Goal: Information Seeking & Learning: Learn about a topic

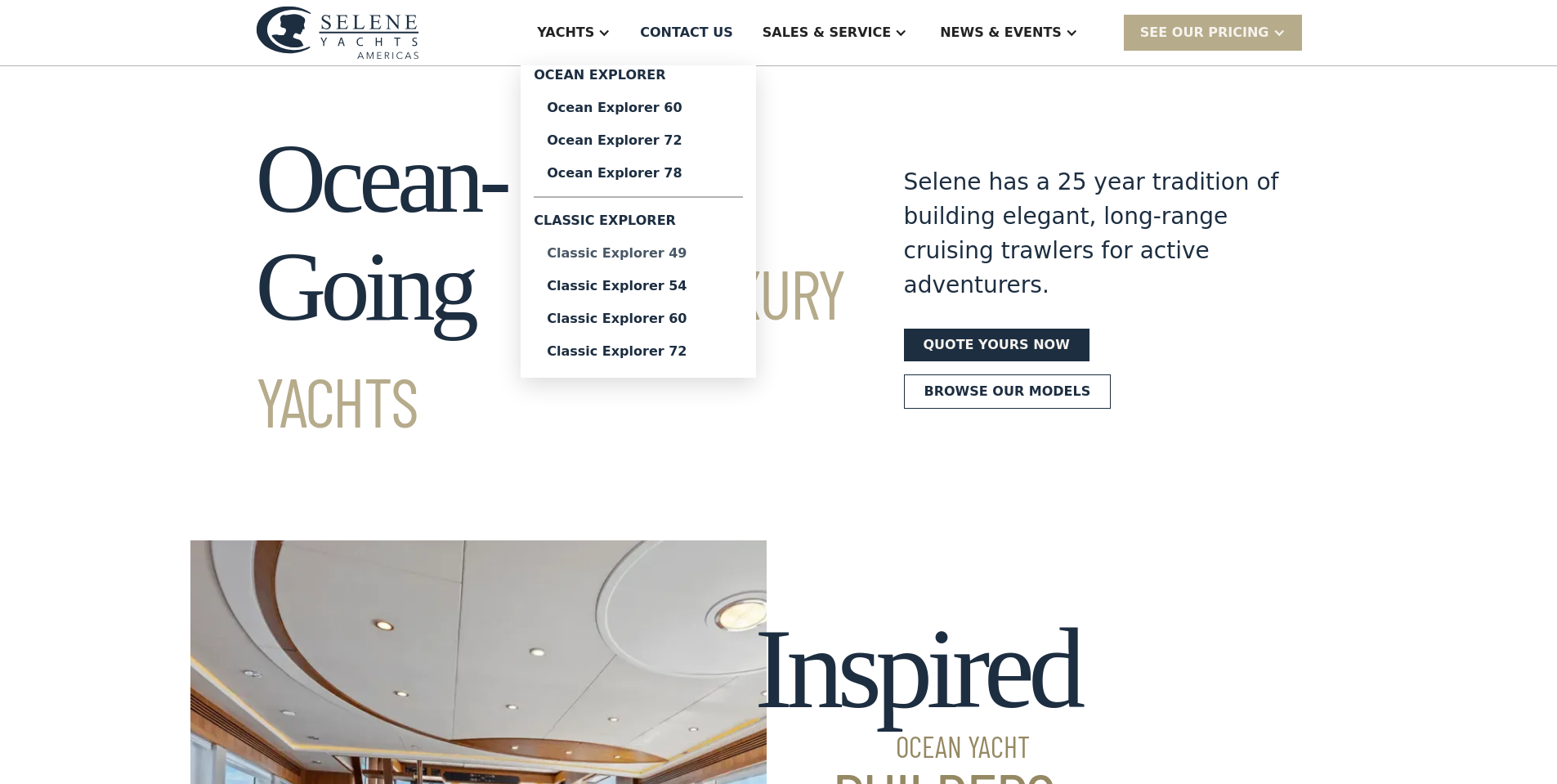
click at [730, 249] on div "Classic Explorer 49" at bounding box center [638, 253] width 184 height 13
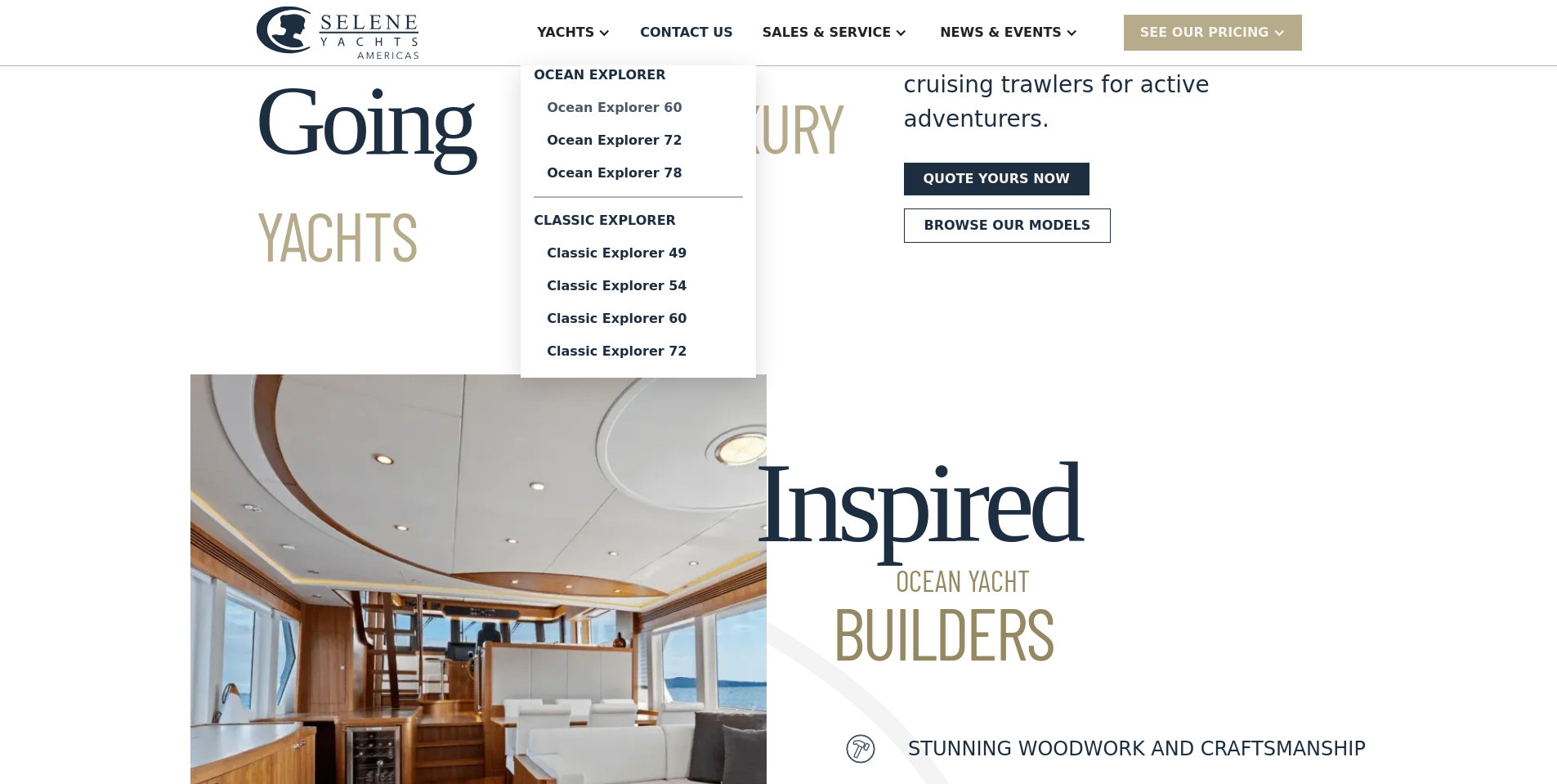
scroll to position [164, 0]
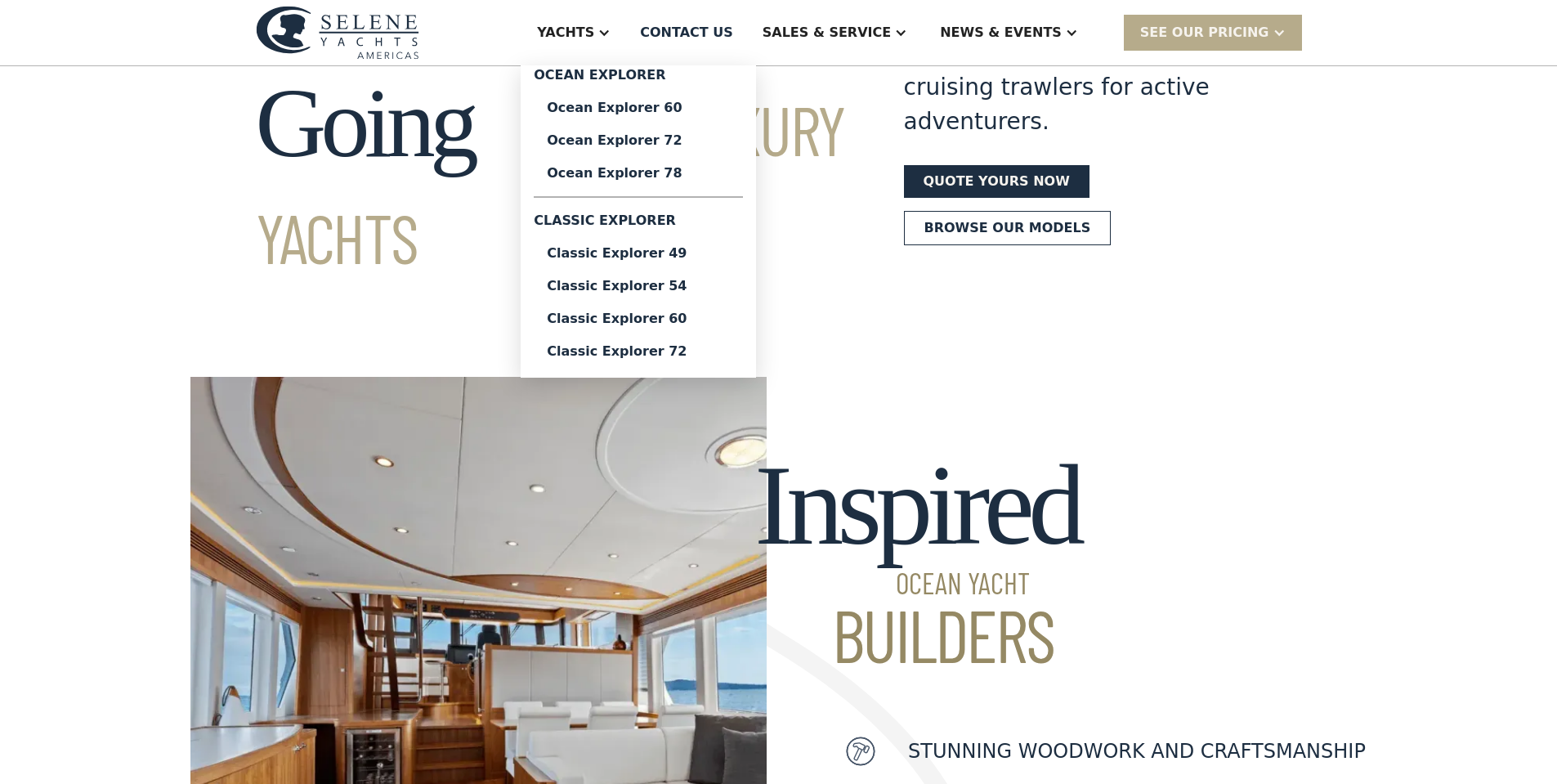
click at [627, 25] on div "Yachts" at bounding box center [573, 32] width 106 height 65
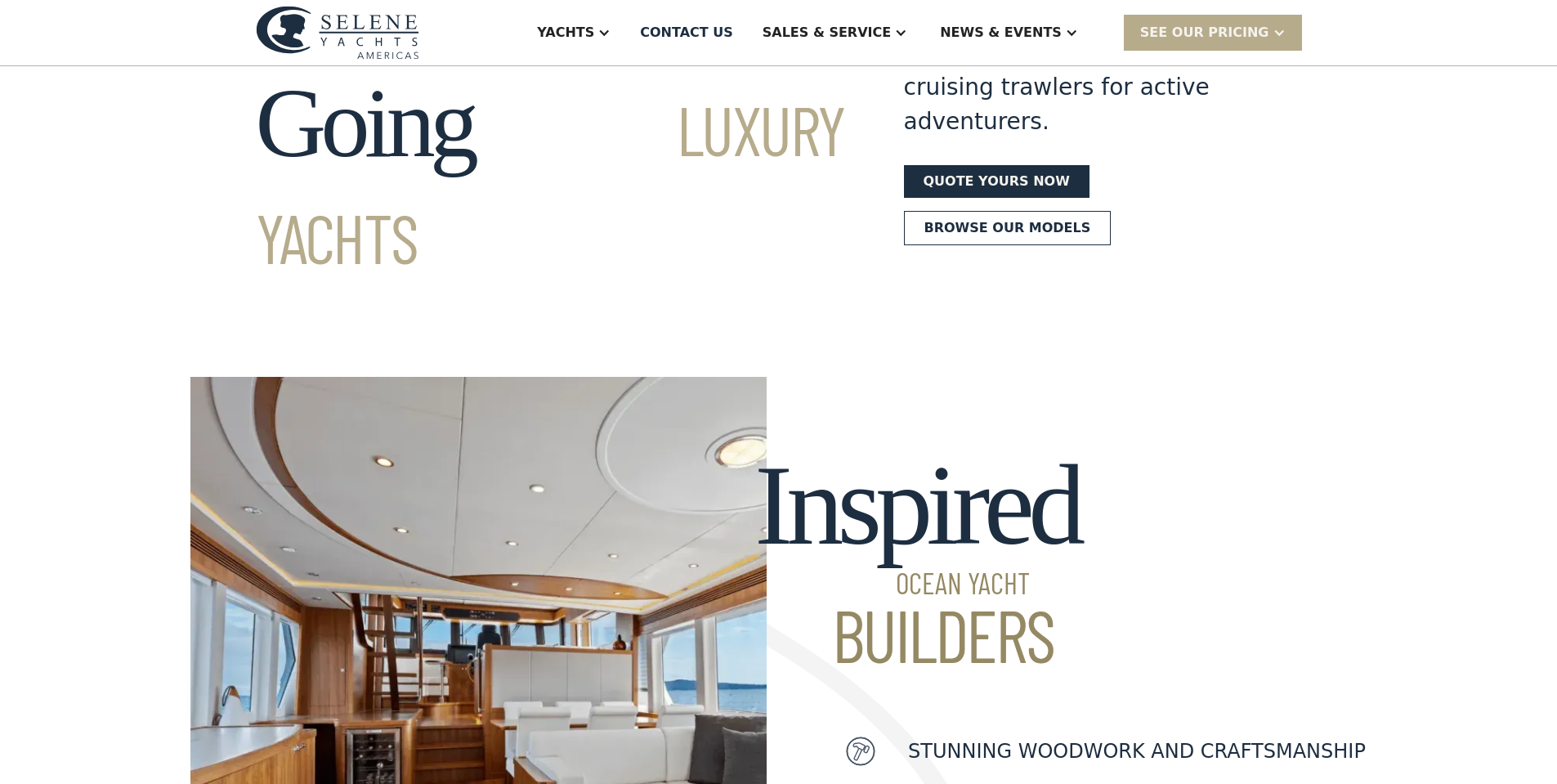
click at [627, 25] on div "Yachts" at bounding box center [573, 32] width 106 height 65
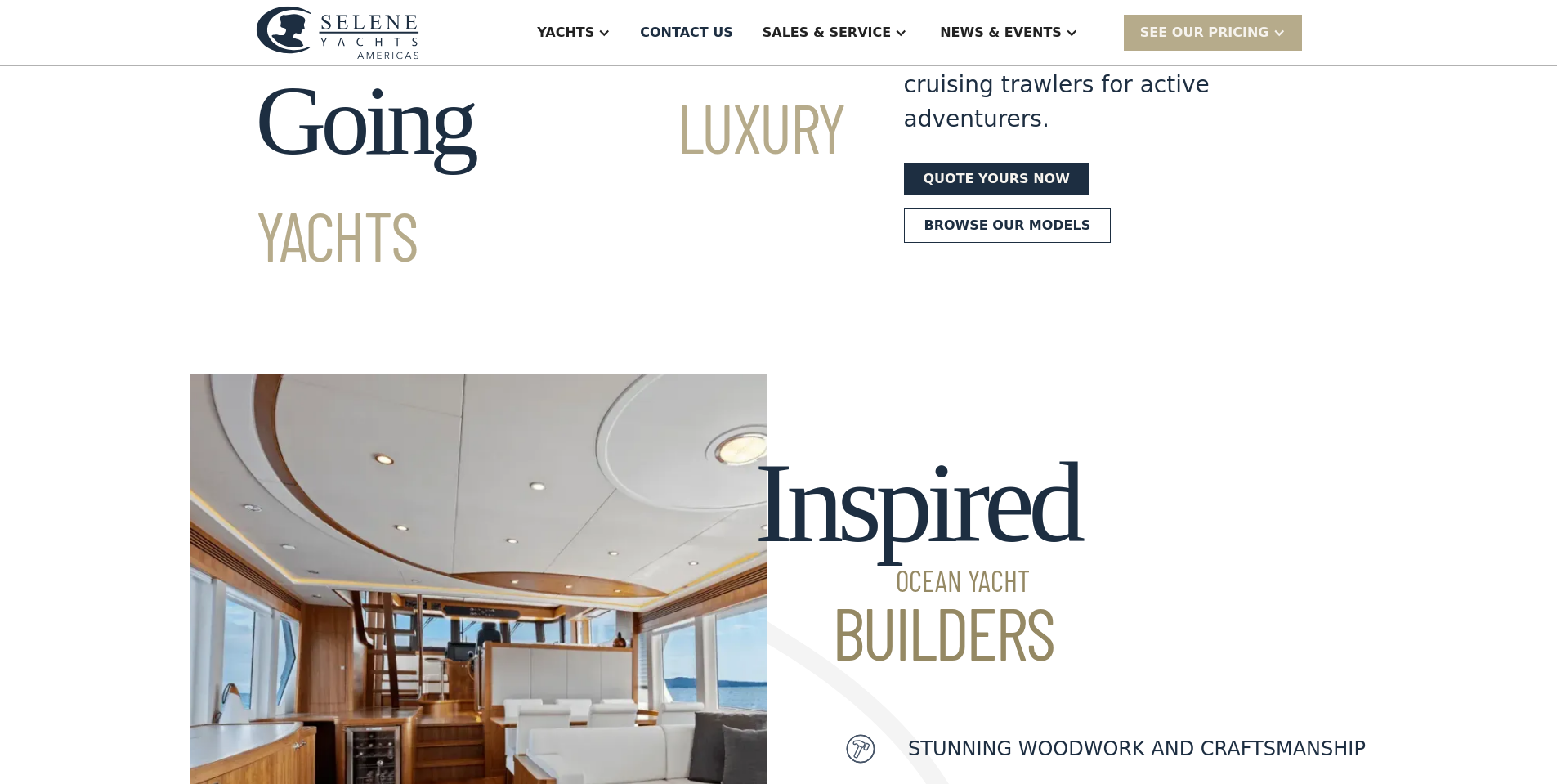
scroll to position [0, 0]
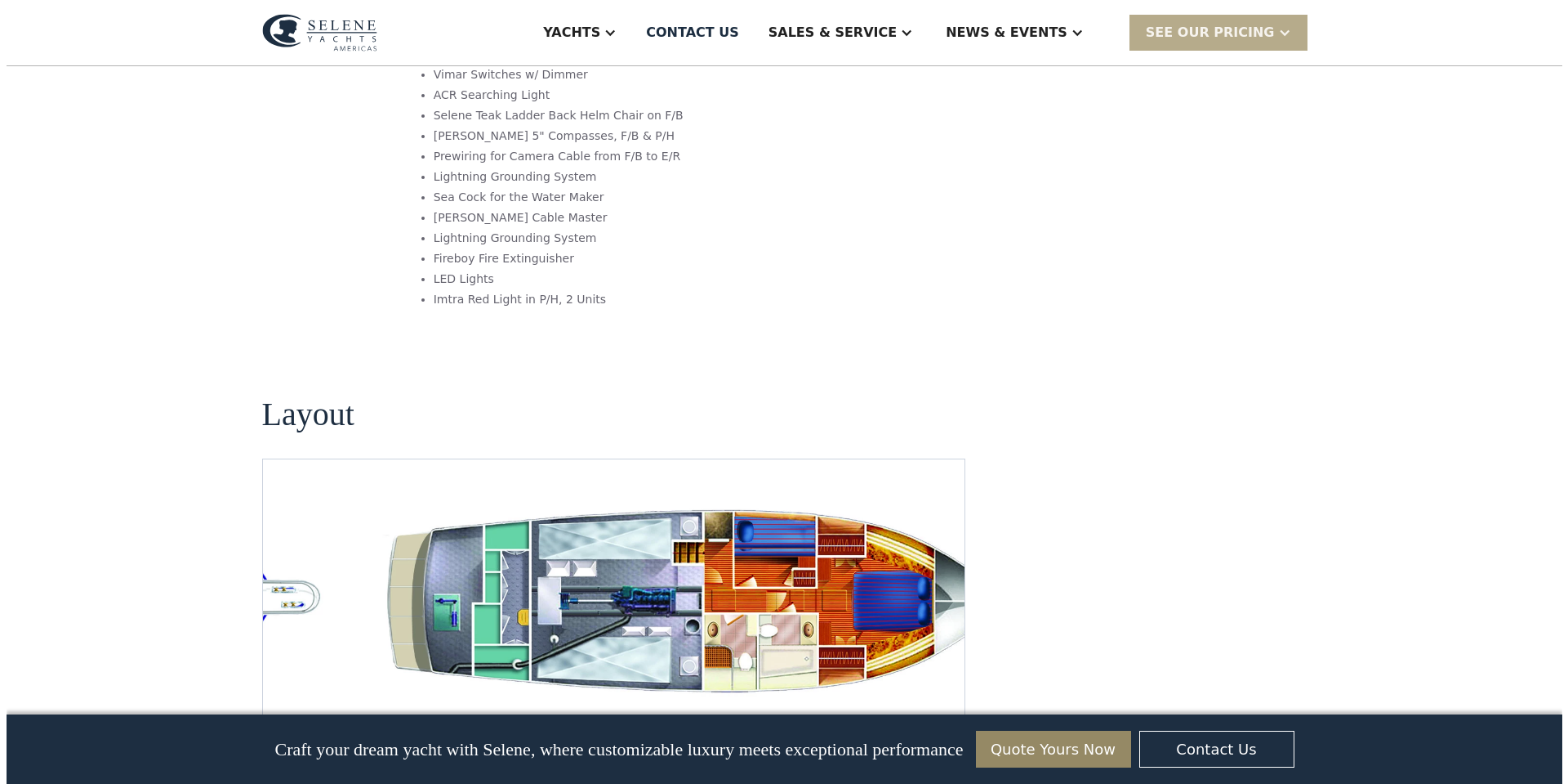
scroll to position [2942, 0]
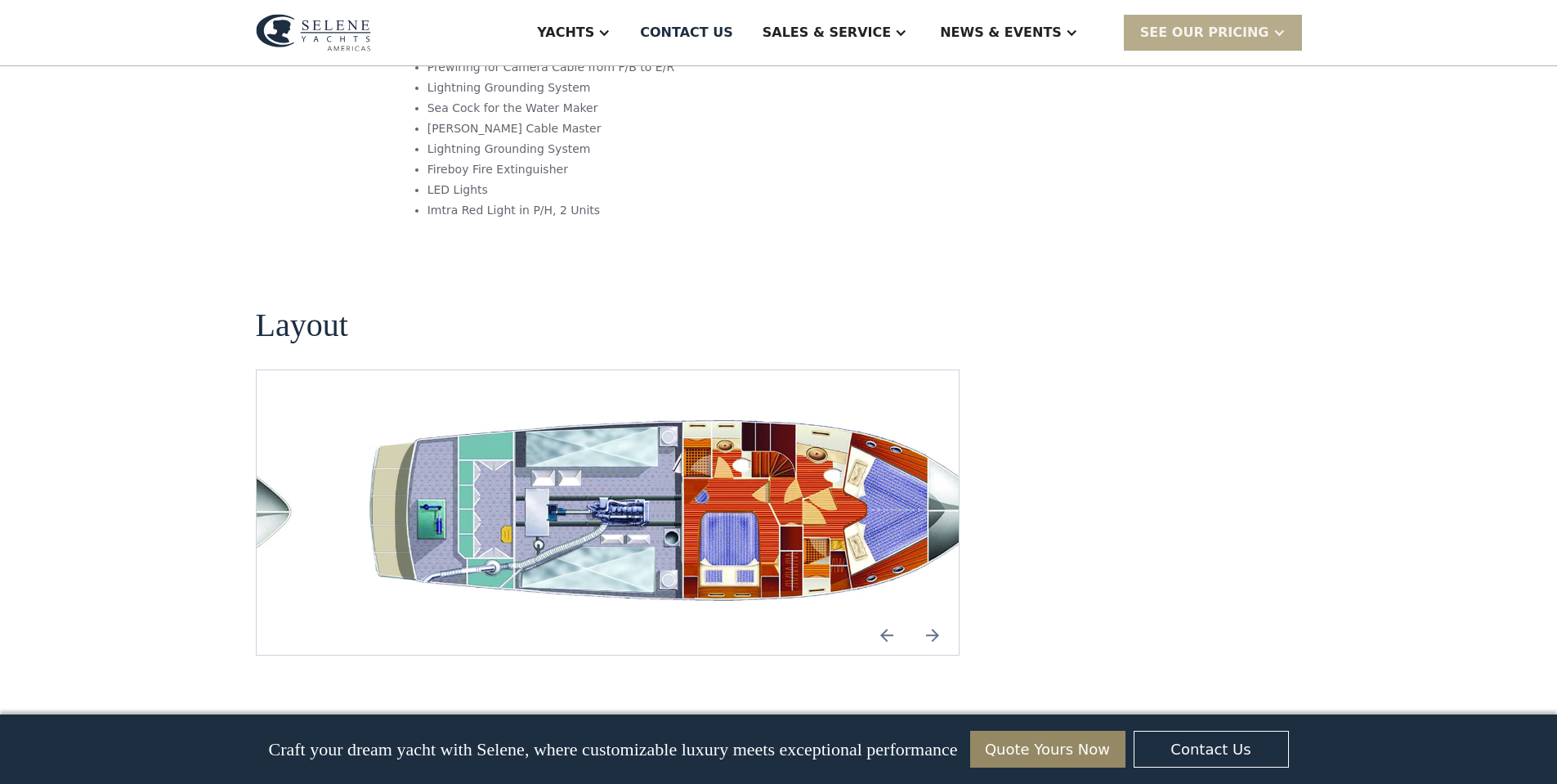
click at [539, 409] on img "open lightbox" at bounding box center [685, 512] width 677 height 206
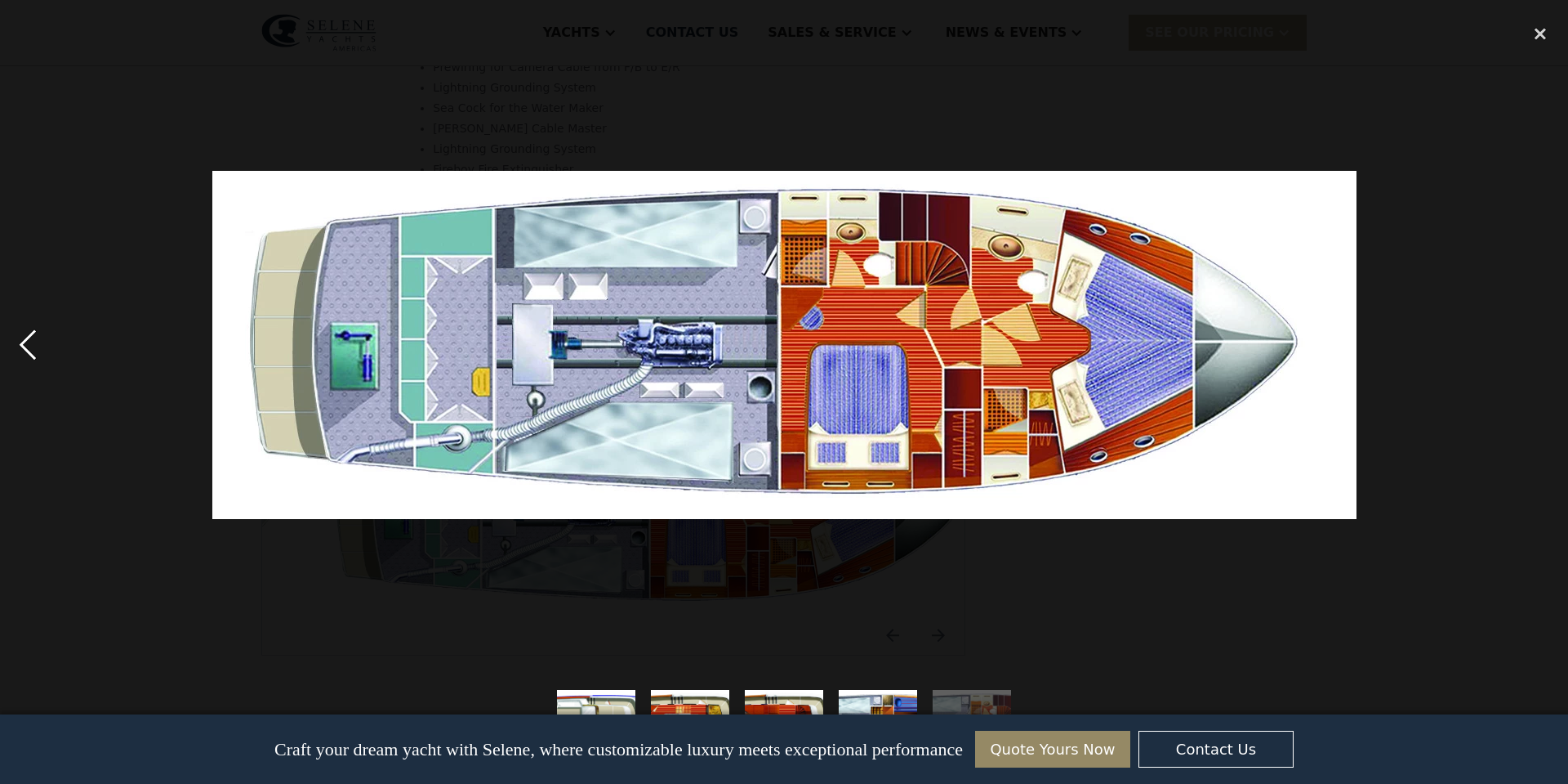
click at [46, 354] on div "previous image" at bounding box center [27, 344] width 55 height 659
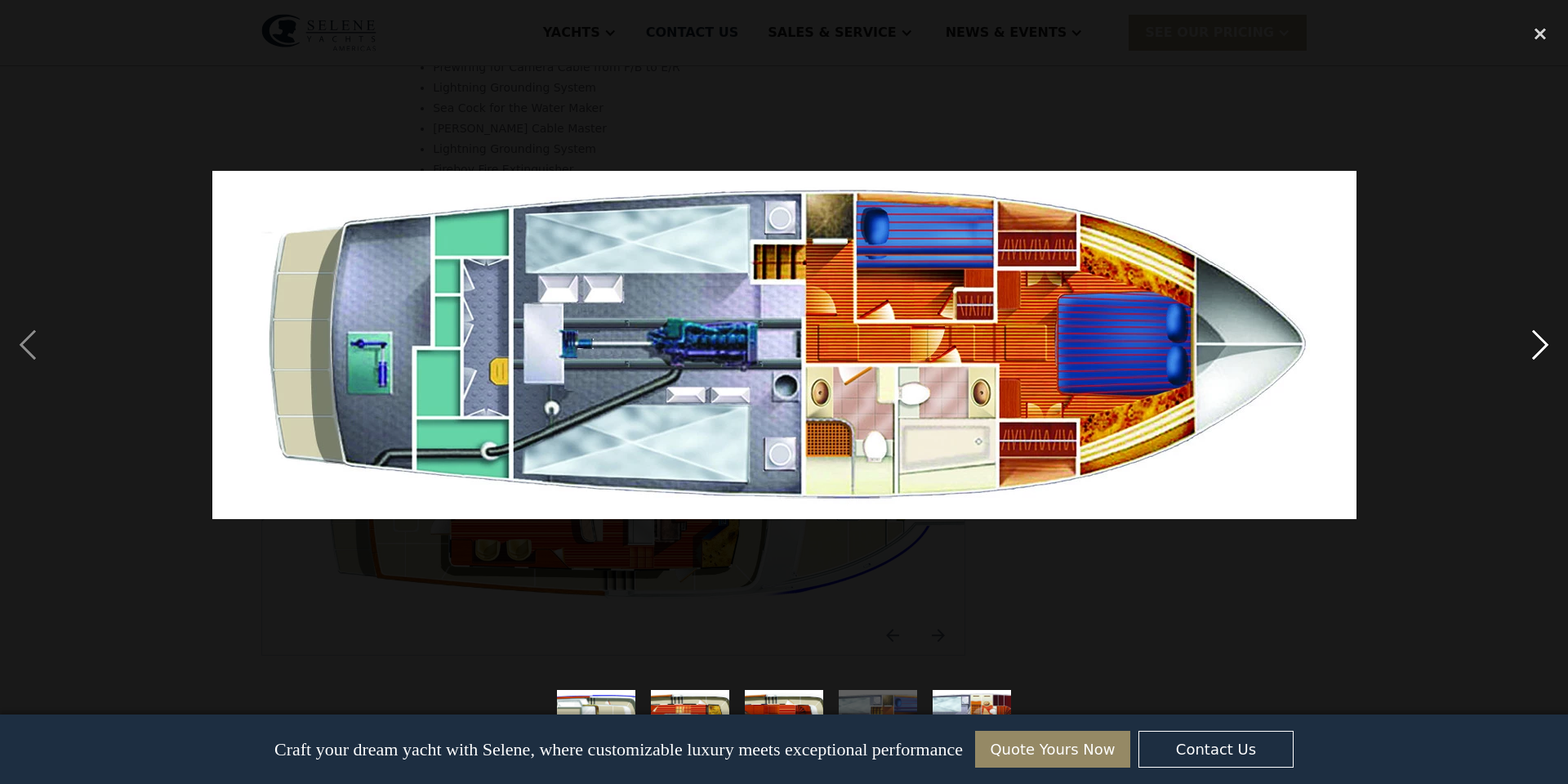
click at [1540, 344] on div "next image" at bounding box center [1540, 344] width 55 height 659
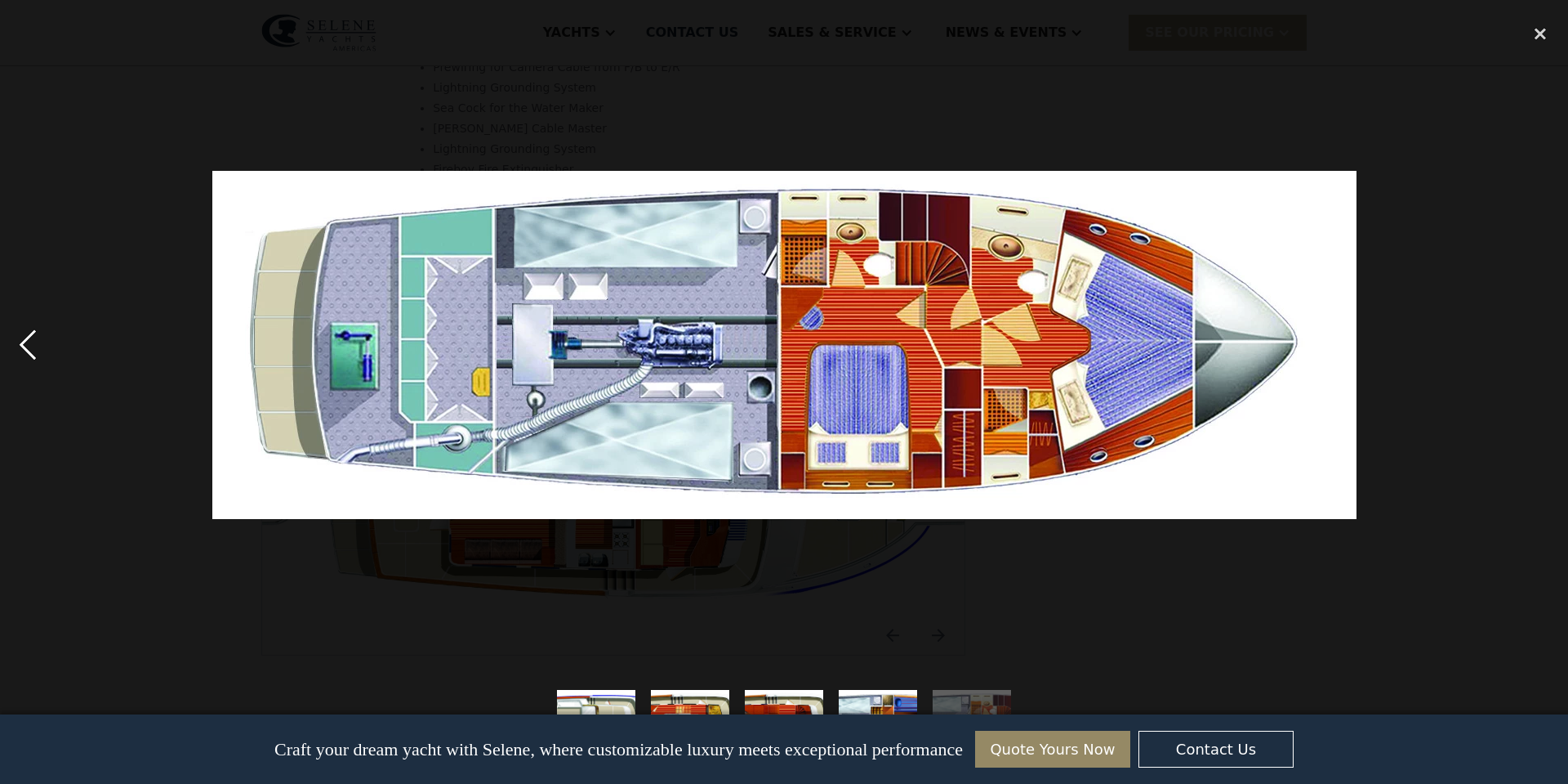
click at [29, 351] on div "previous image" at bounding box center [27, 344] width 55 height 659
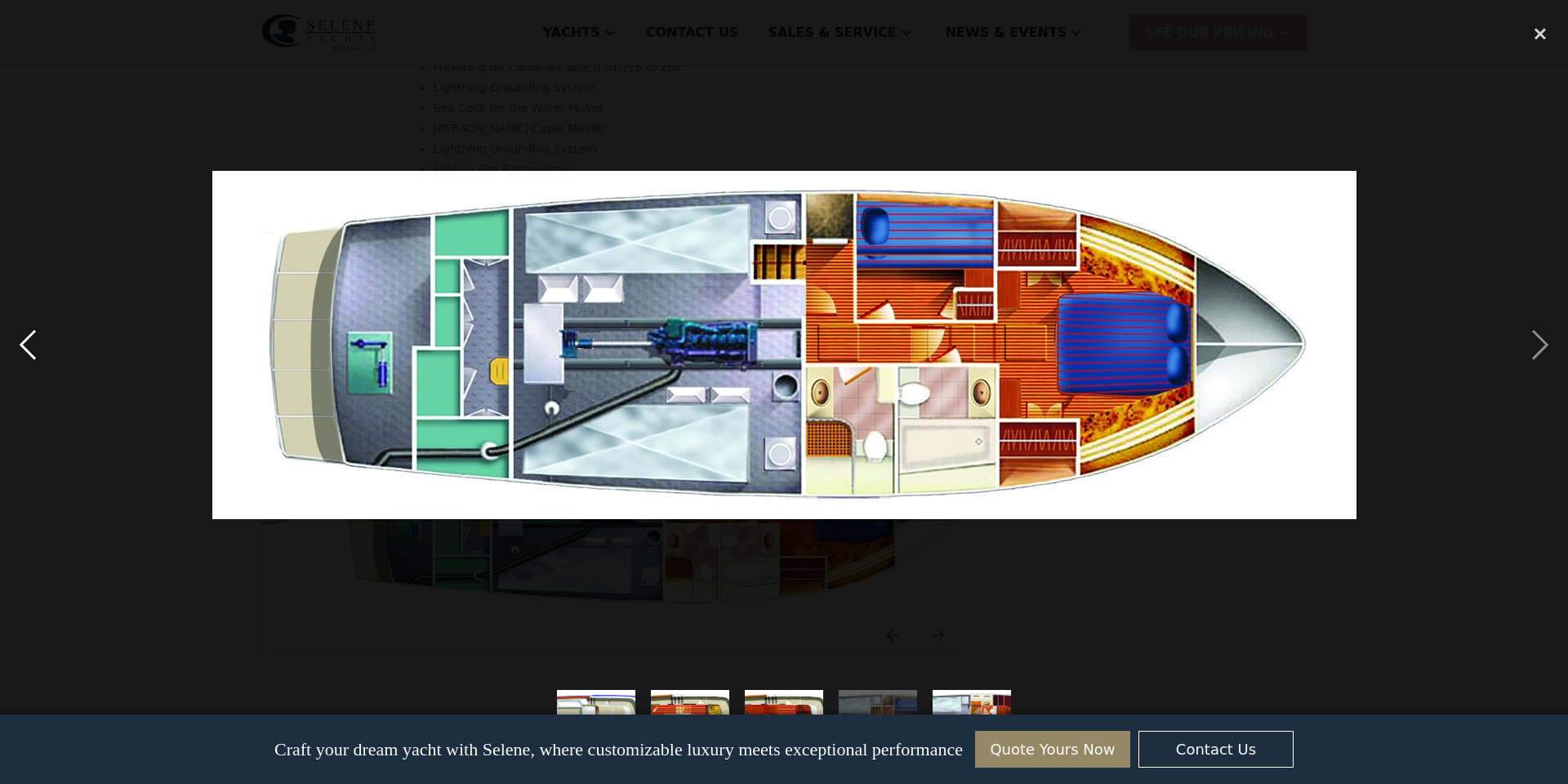
click at [29, 351] on div "previous image" at bounding box center [27, 344] width 55 height 659
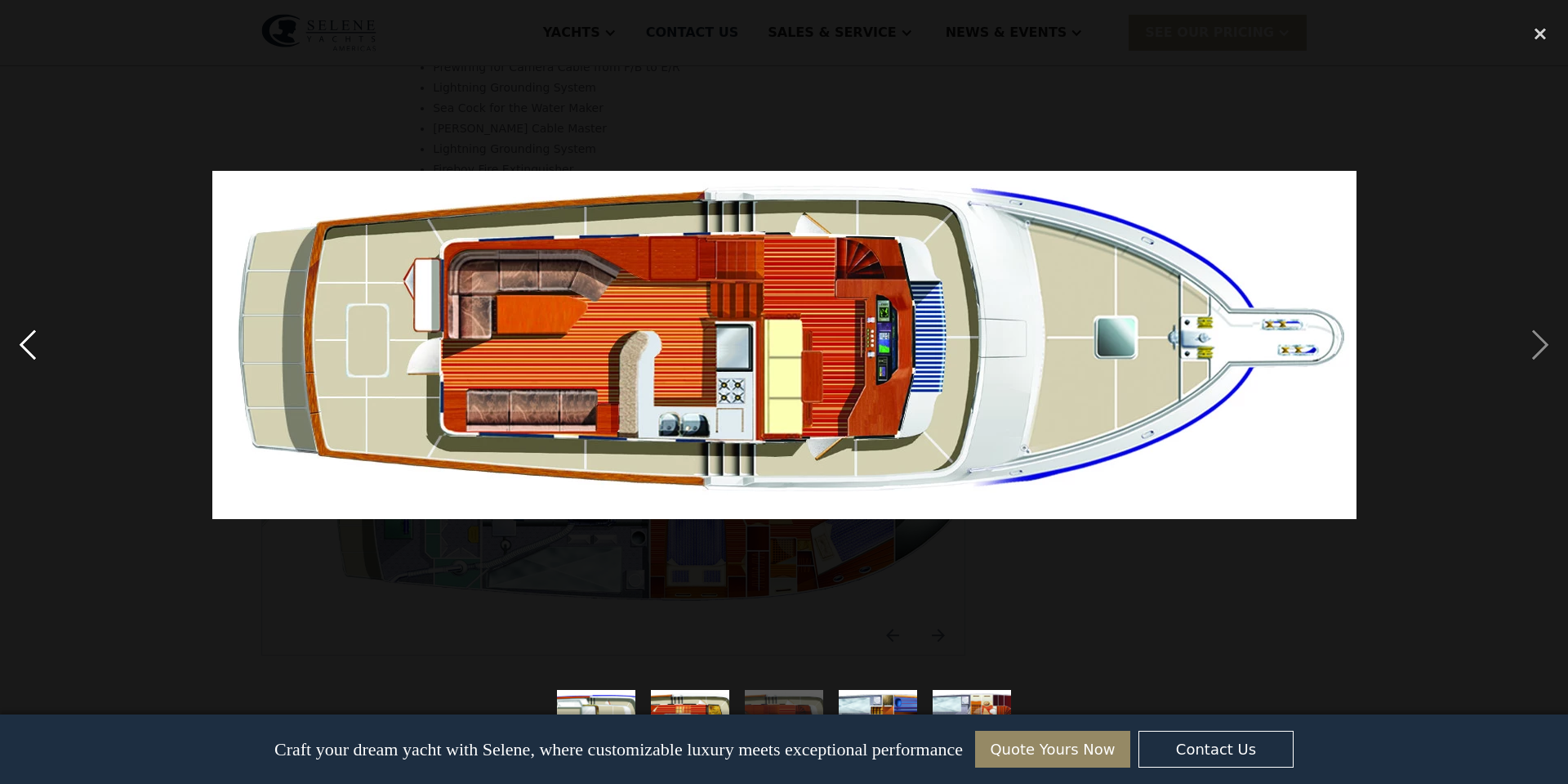
click at [37, 340] on div "previous image" at bounding box center [27, 344] width 55 height 659
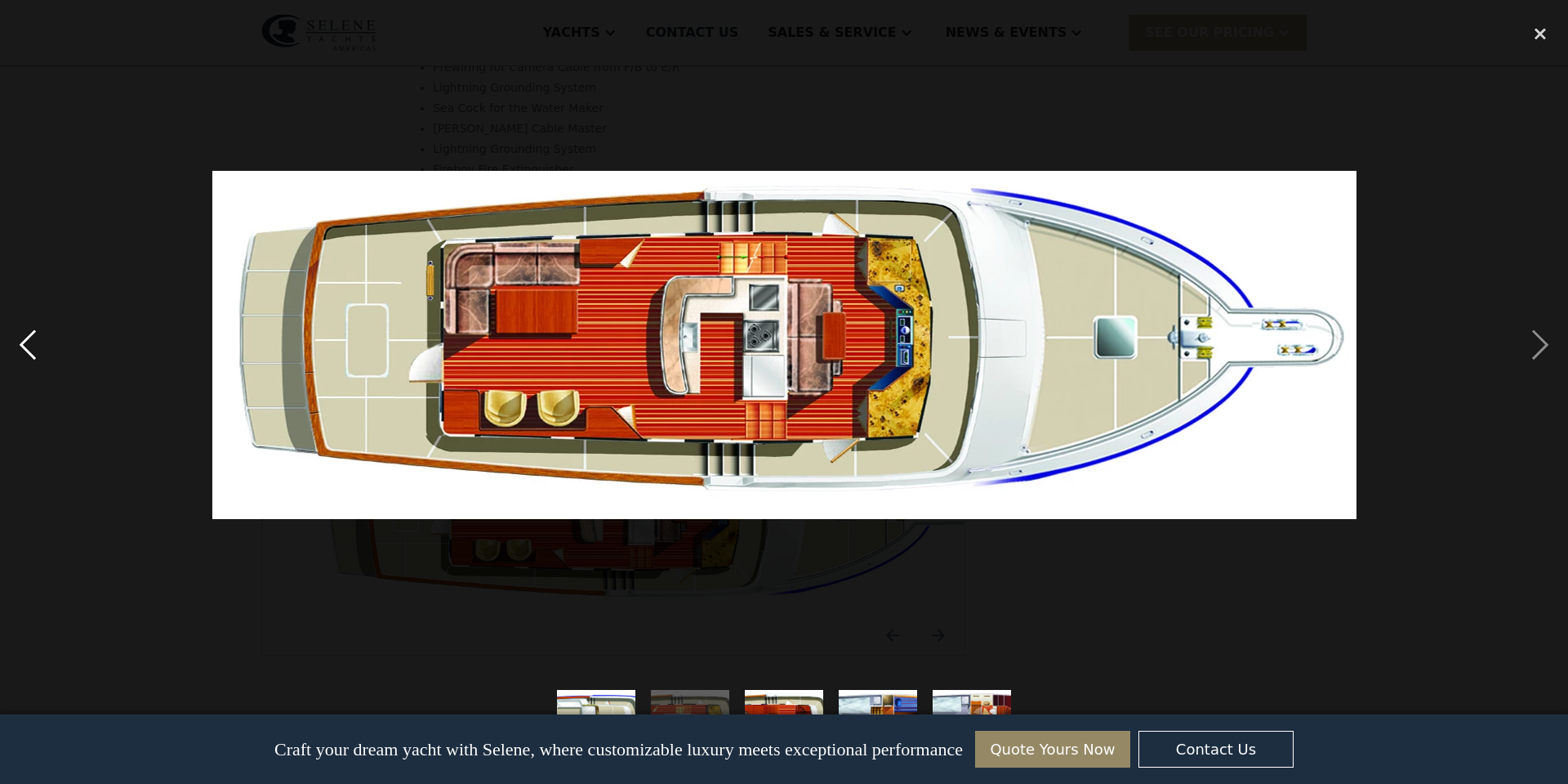
click at [37, 340] on div "previous image" at bounding box center [27, 344] width 55 height 659
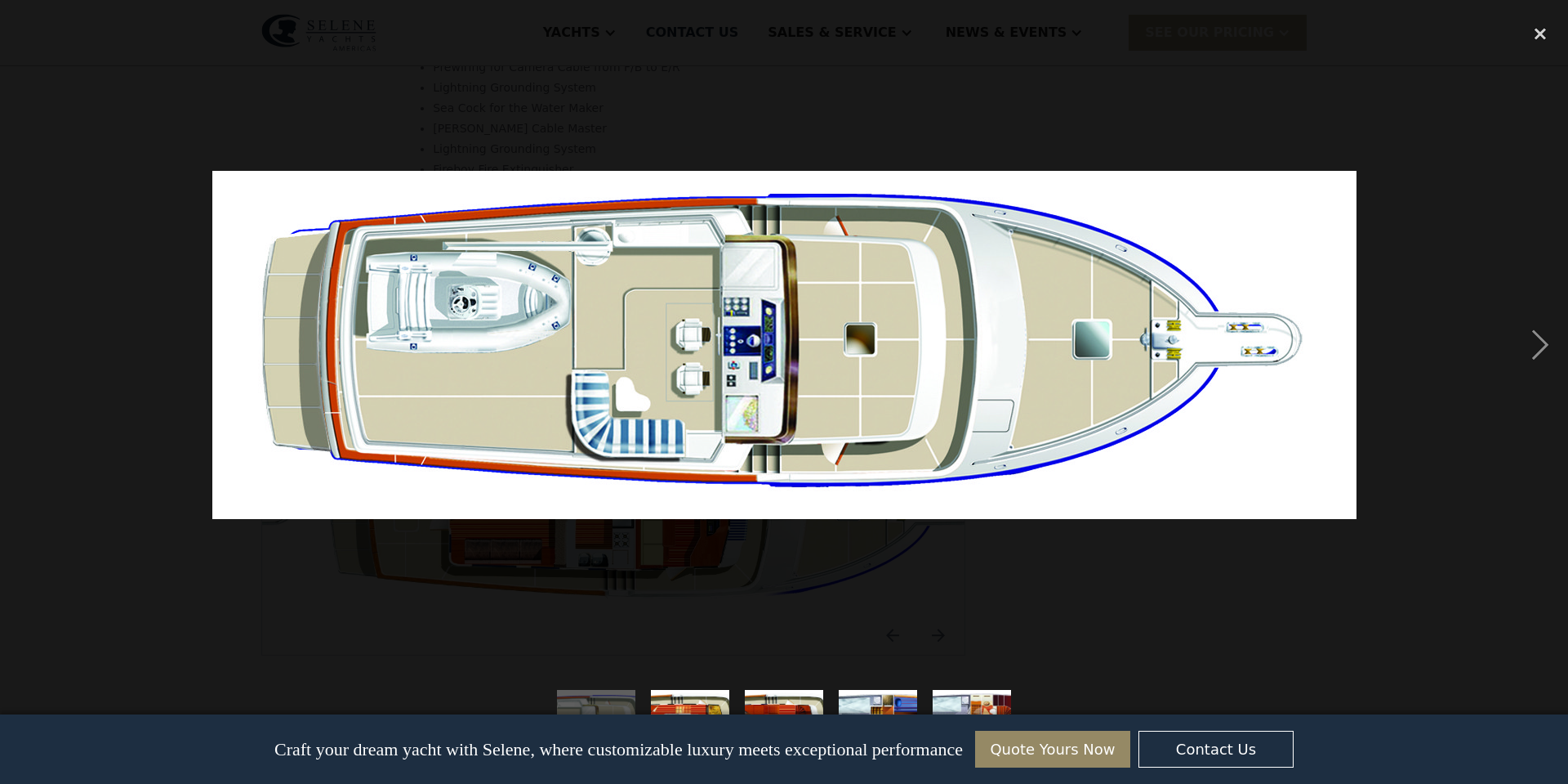
click at [37, 340] on div "previous image" at bounding box center [27, 344] width 55 height 659
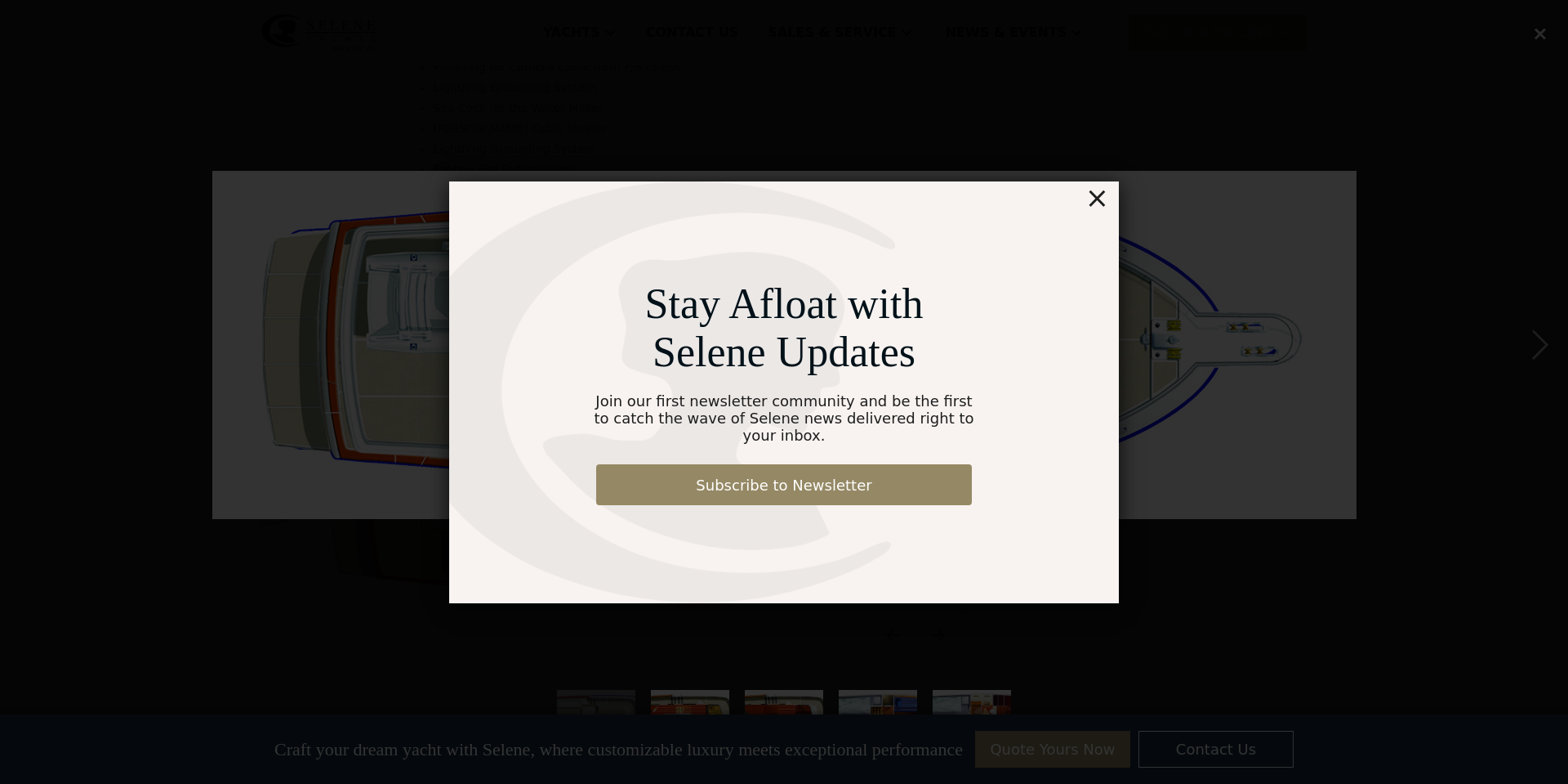
click at [1094, 207] on div "×" at bounding box center [1097, 198] width 24 height 33
